Goal: Navigation & Orientation: Find specific page/section

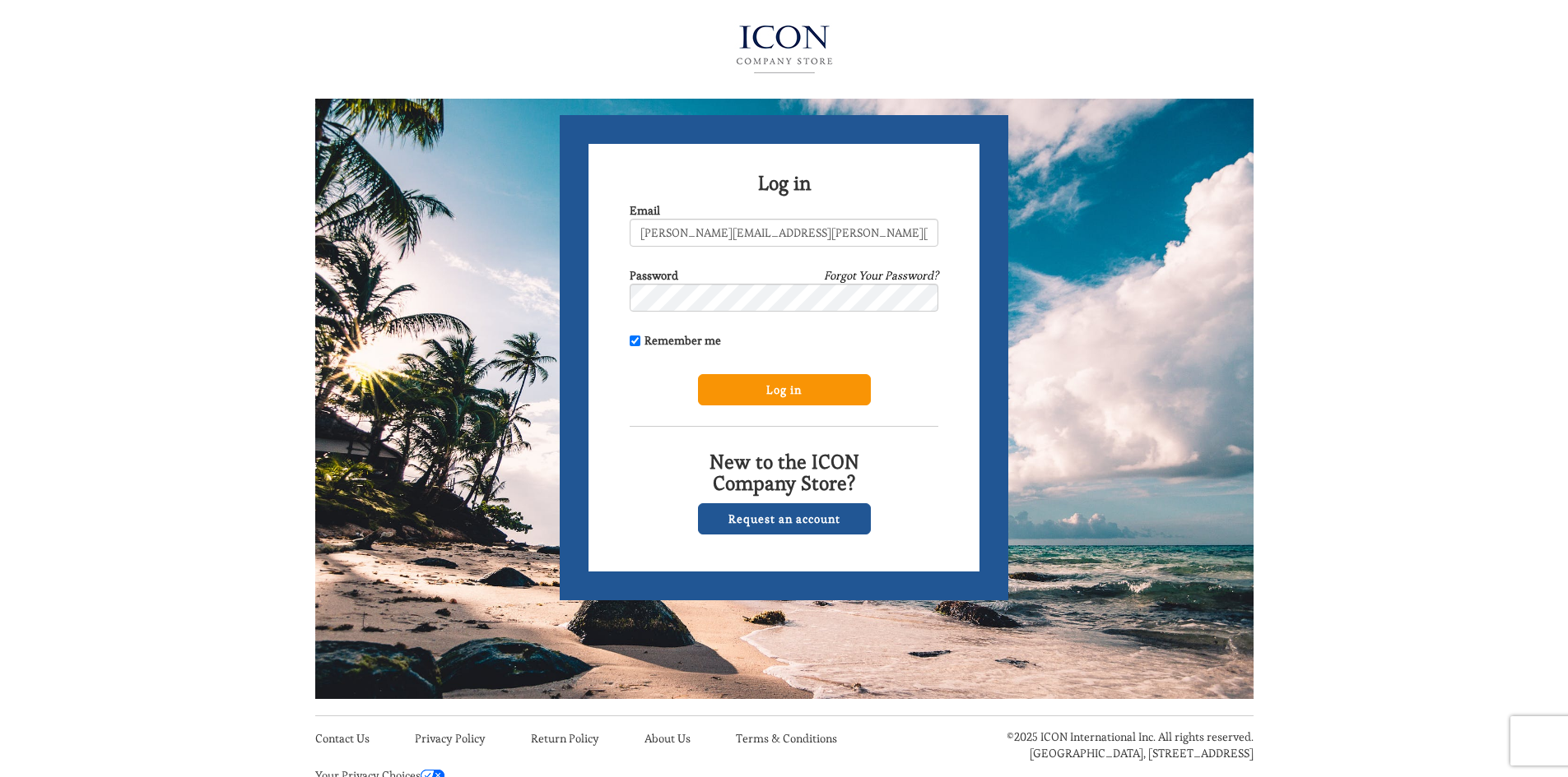
click at [787, 390] on input "Log in" at bounding box center [784, 389] width 173 height 31
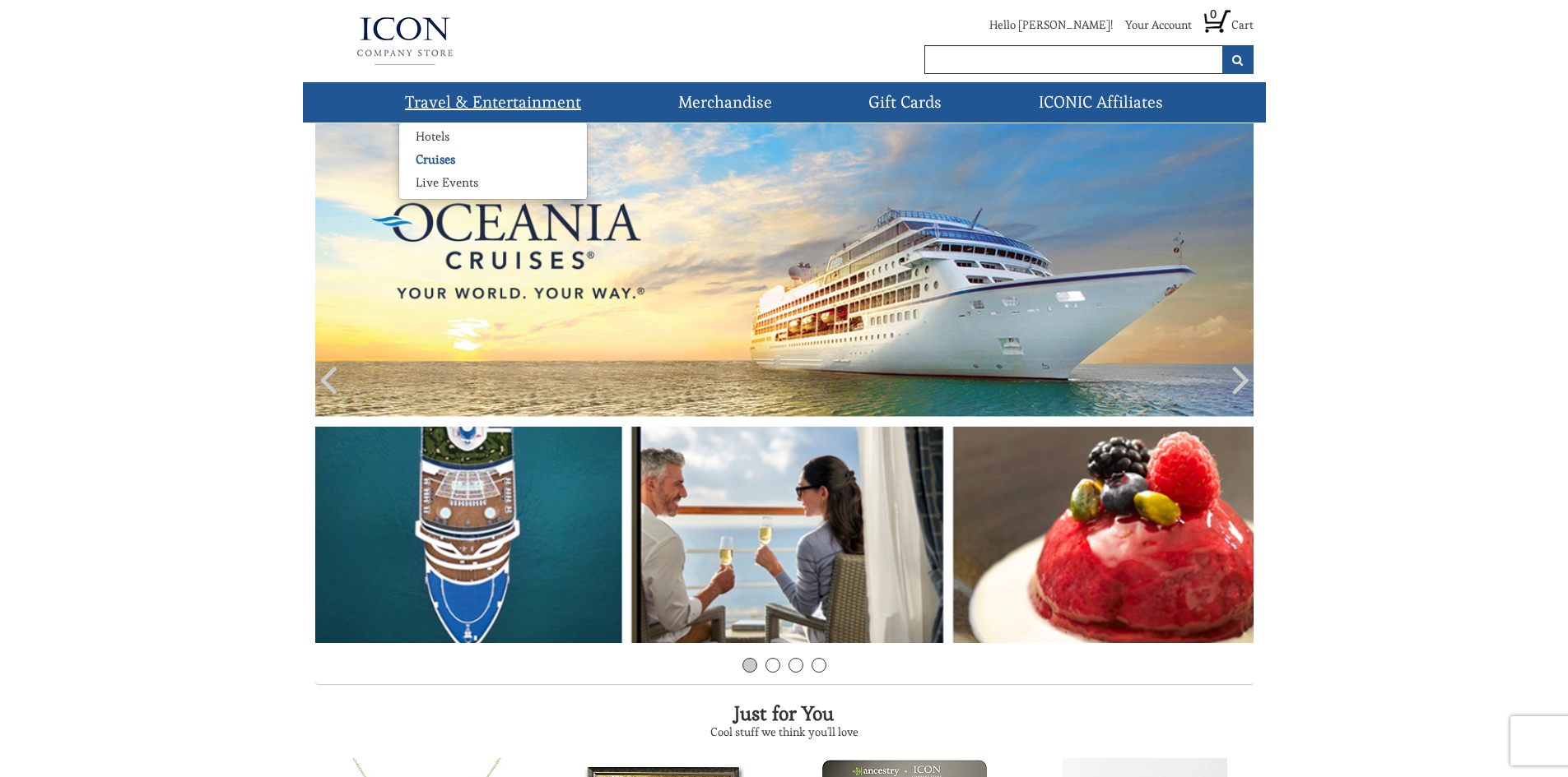
click at [450, 161] on link "Cruises" at bounding box center [435, 159] width 73 height 16
click at [443, 163] on link "Cruises" at bounding box center [435, 159] width 73 height 16
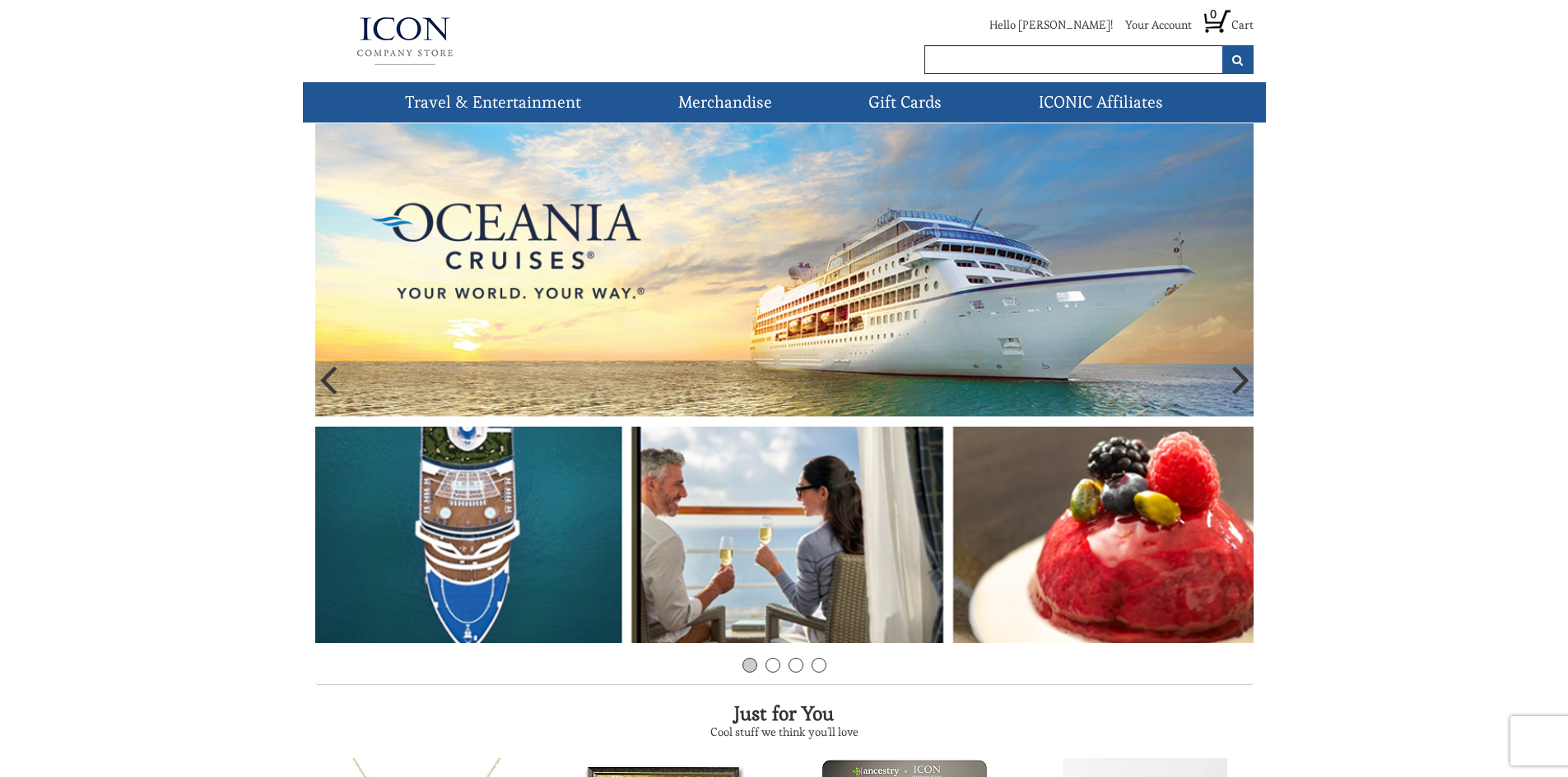
click at [509, 450] on img at bounding box center [784, 383] width 938 height 520
